Goal: Learn about a topic

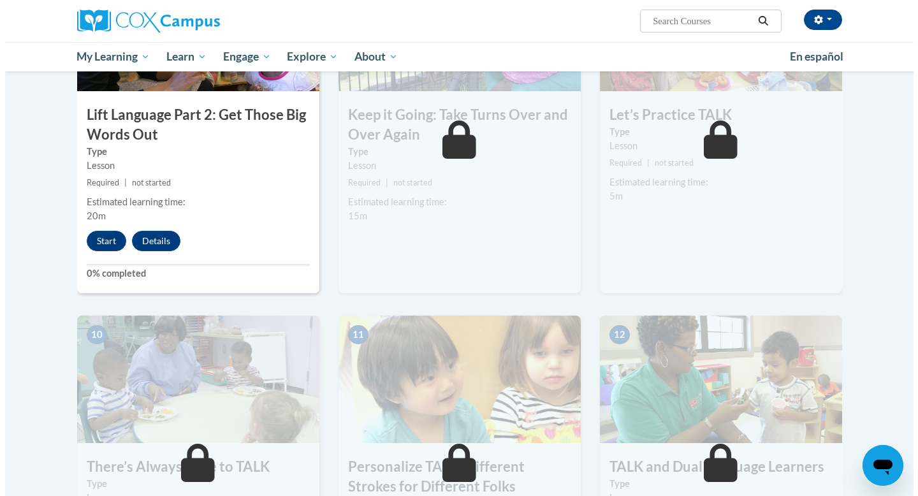
scroll to position [1054, 0]
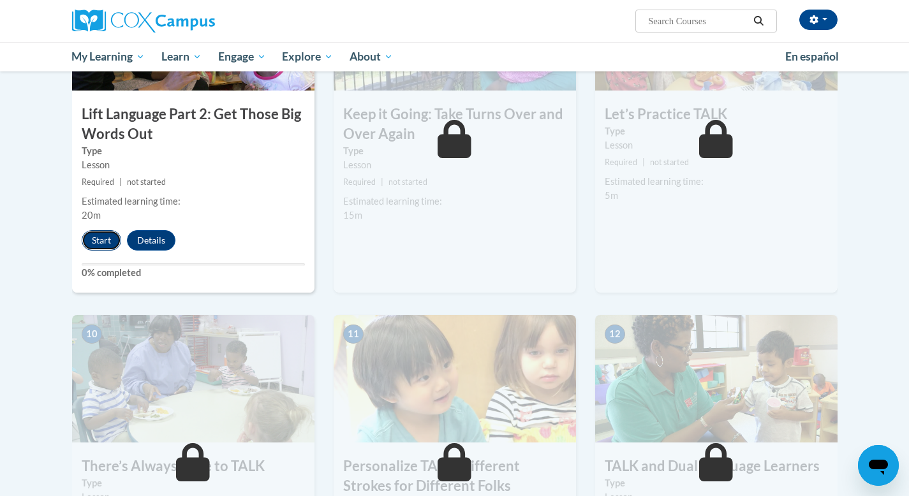
click at [96, 240] on button "Start" at bounding box center [102, 240] width 40 height 20
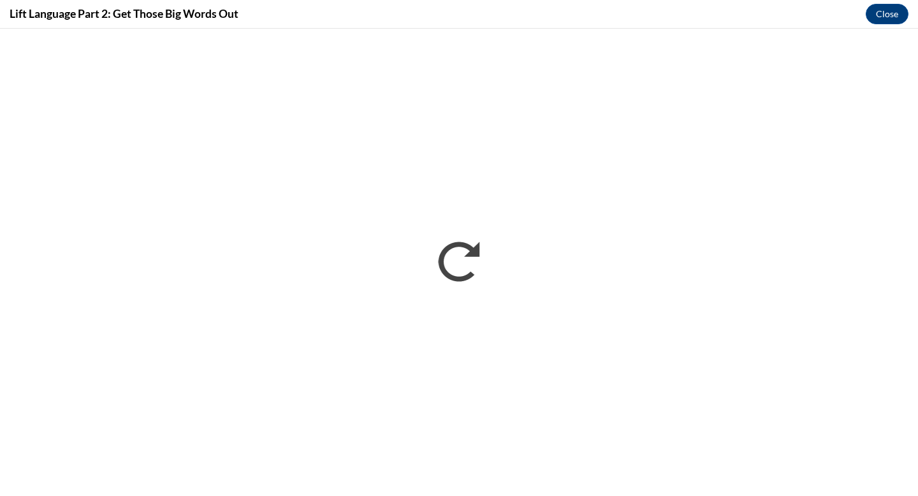
scroll to position [0, 0]
